Goal: Task Accomplishment & Management: Use online tool/utility

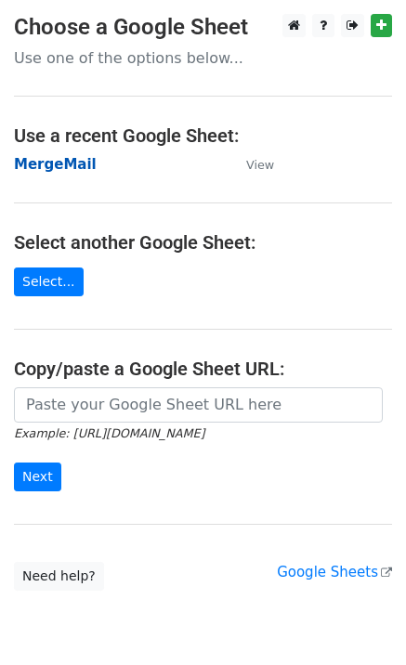
click at [61, 165] on strong "MergeMail" at bounding box center [55, 164] width 83 height 17
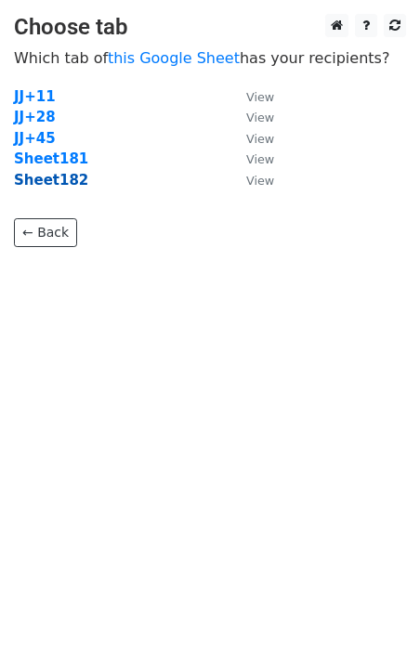
click at [65, 186] on strong "Sheet182" at bounding box center [51, 180] width 74 height 17
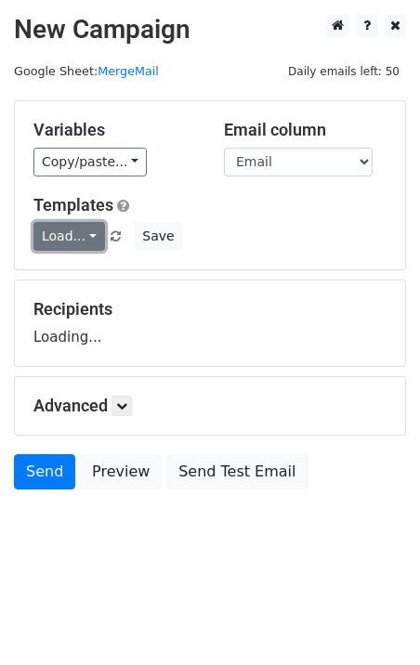
click at [71, 243] on link "Load..." at bounding box center [68, 236] width 71 height 29
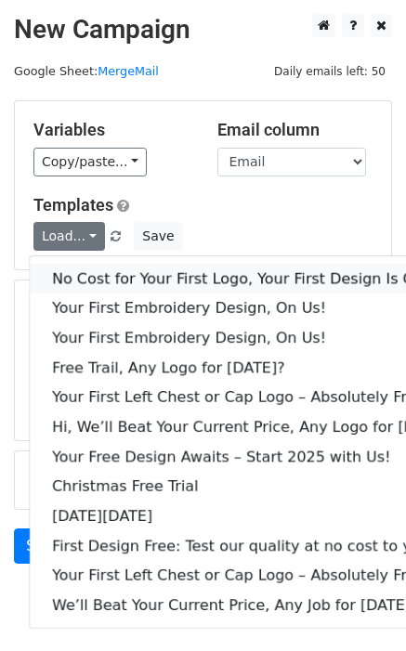
click at [146, 280] on link "No Cost for Your First Logo, Your First Design Is On Us!" at bounding box center [254, 279] width 448 height 30
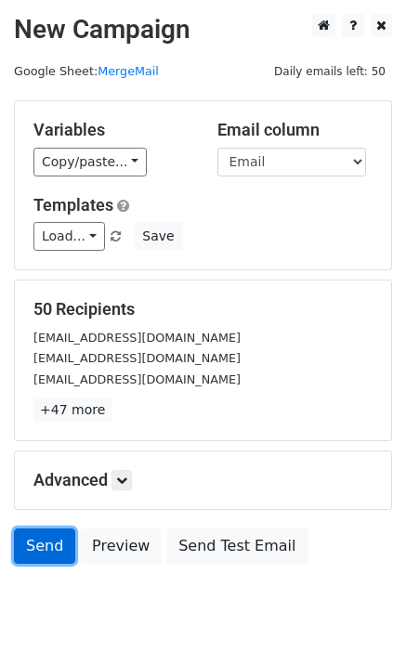
click at [33, 541] on link "Send" at bounding box center [44, 545] width 61 height 35
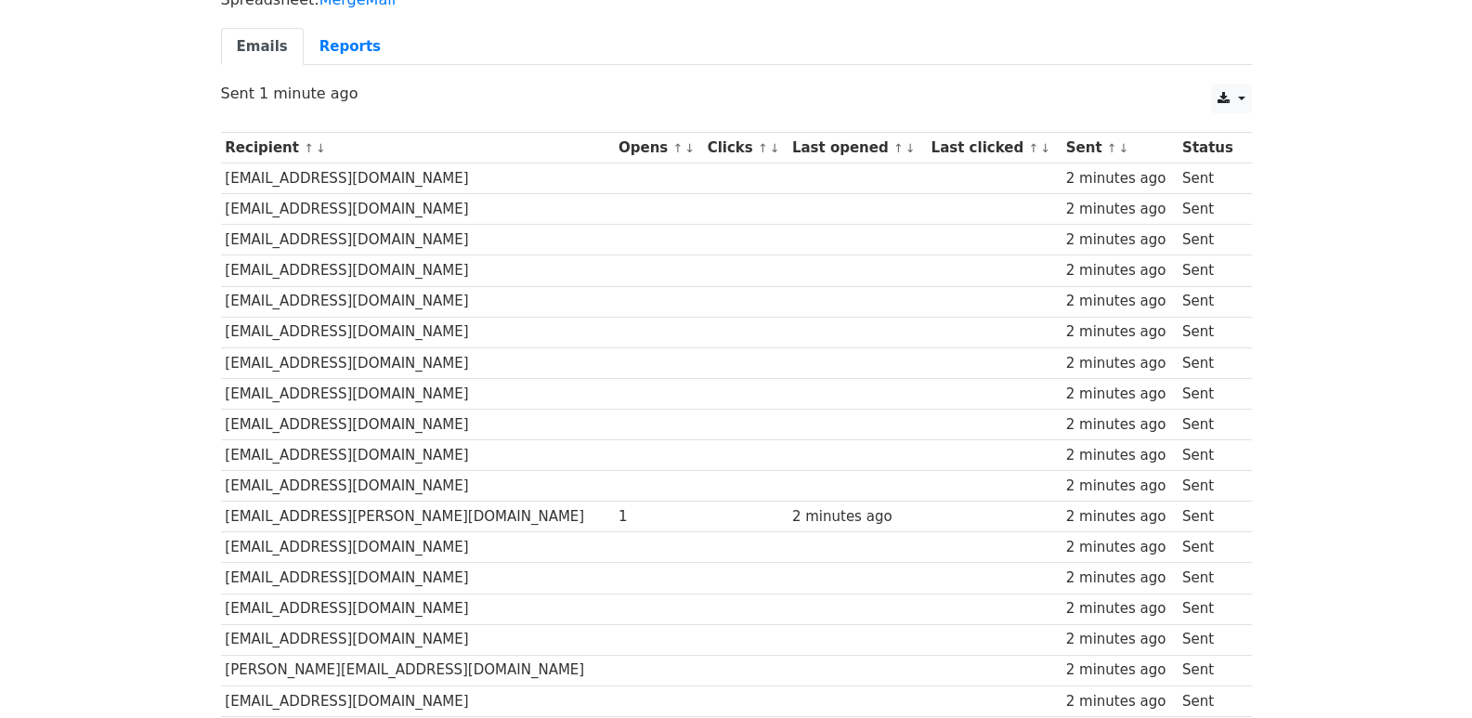
scroll to position [1293, 0]
